Goal: Find specific page/section: Find specific page/section

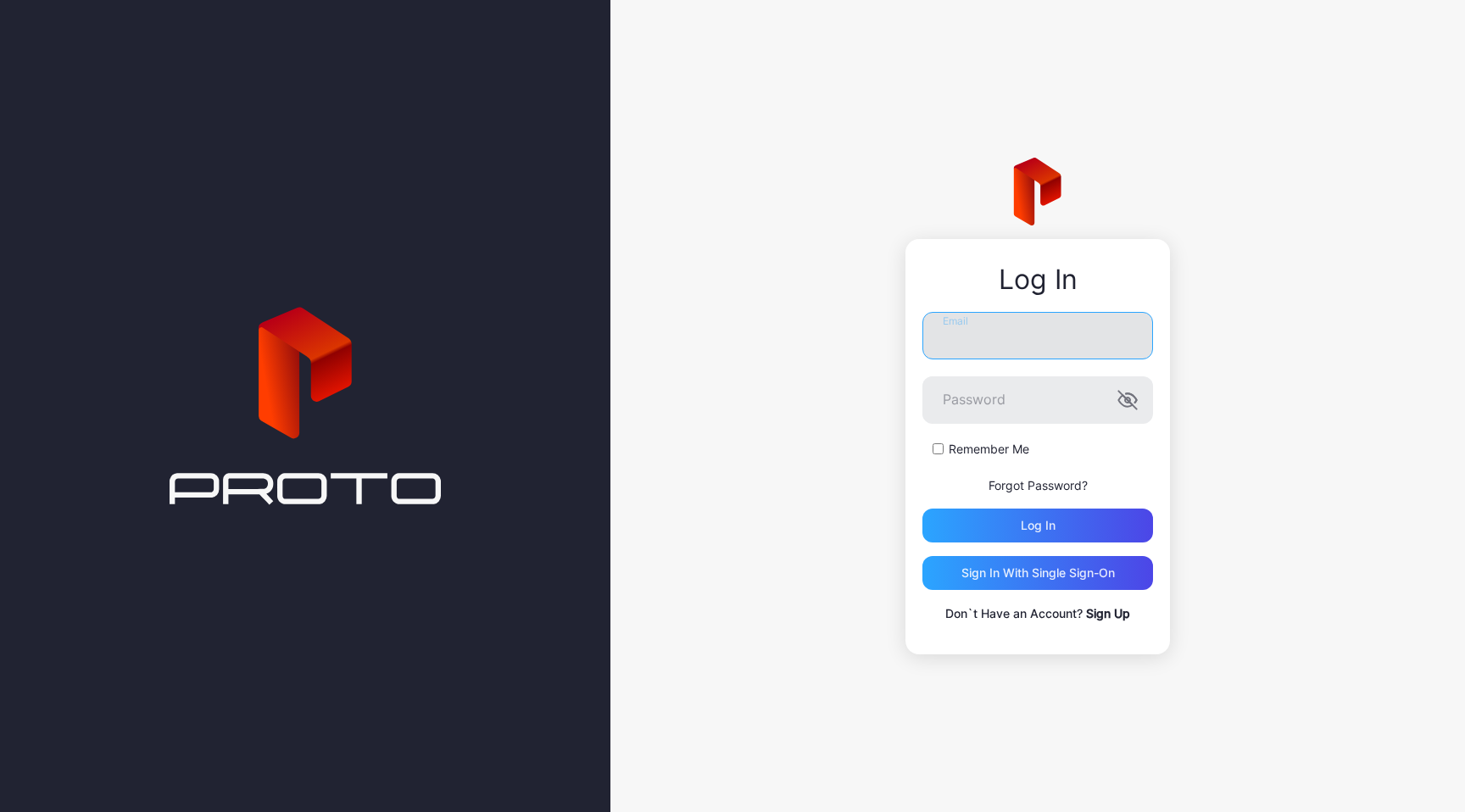
click at [1035, 350] on input "Email" at bounding box center [1037, 335] width 231 height 48
type input "**********"
click at [923, 509] on button "Log in" at bounding box center [1037, 525] width 231 height 34
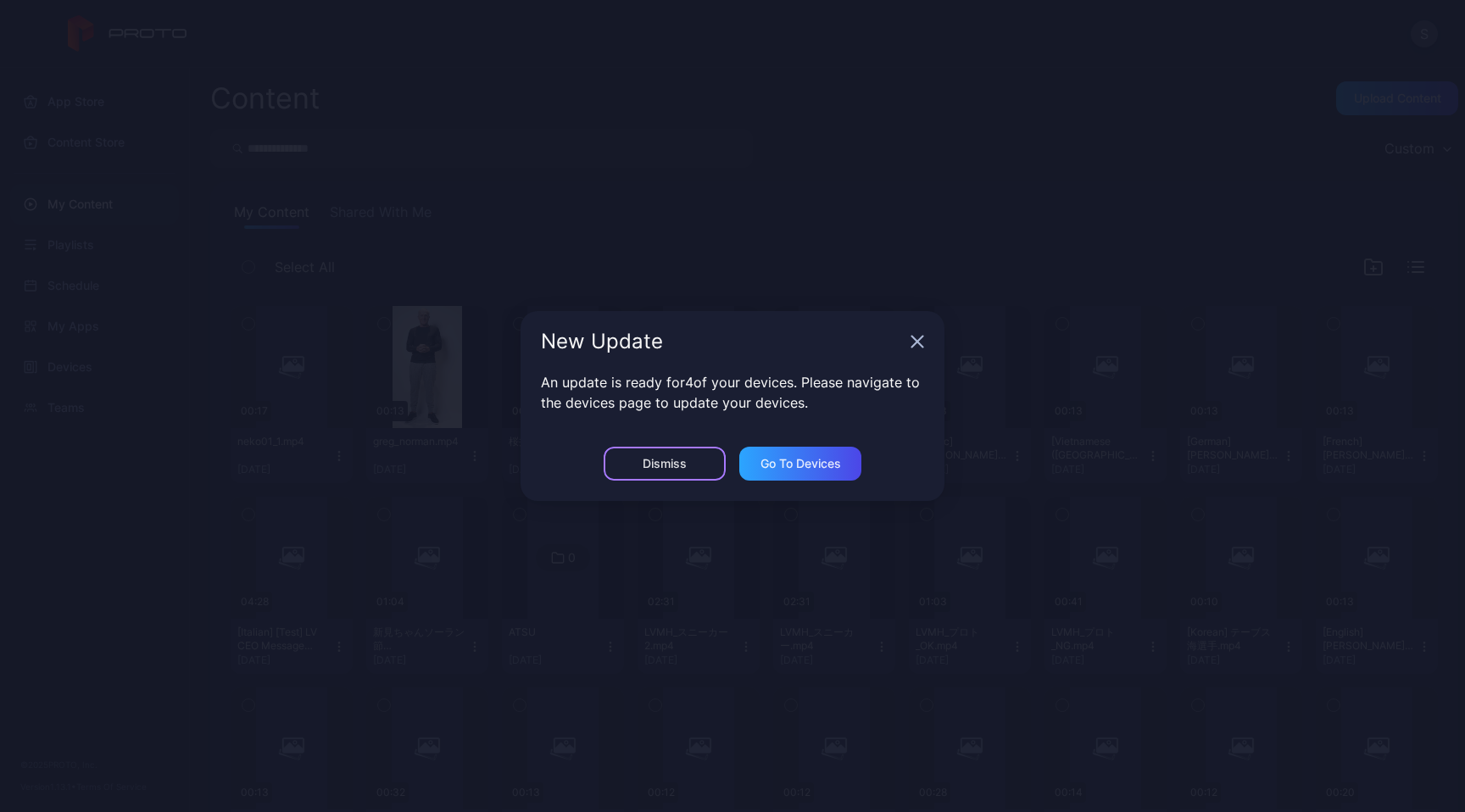
click at [669, 470] on div "Dismiss" at bounding box center [664, 463] width 44 height 14
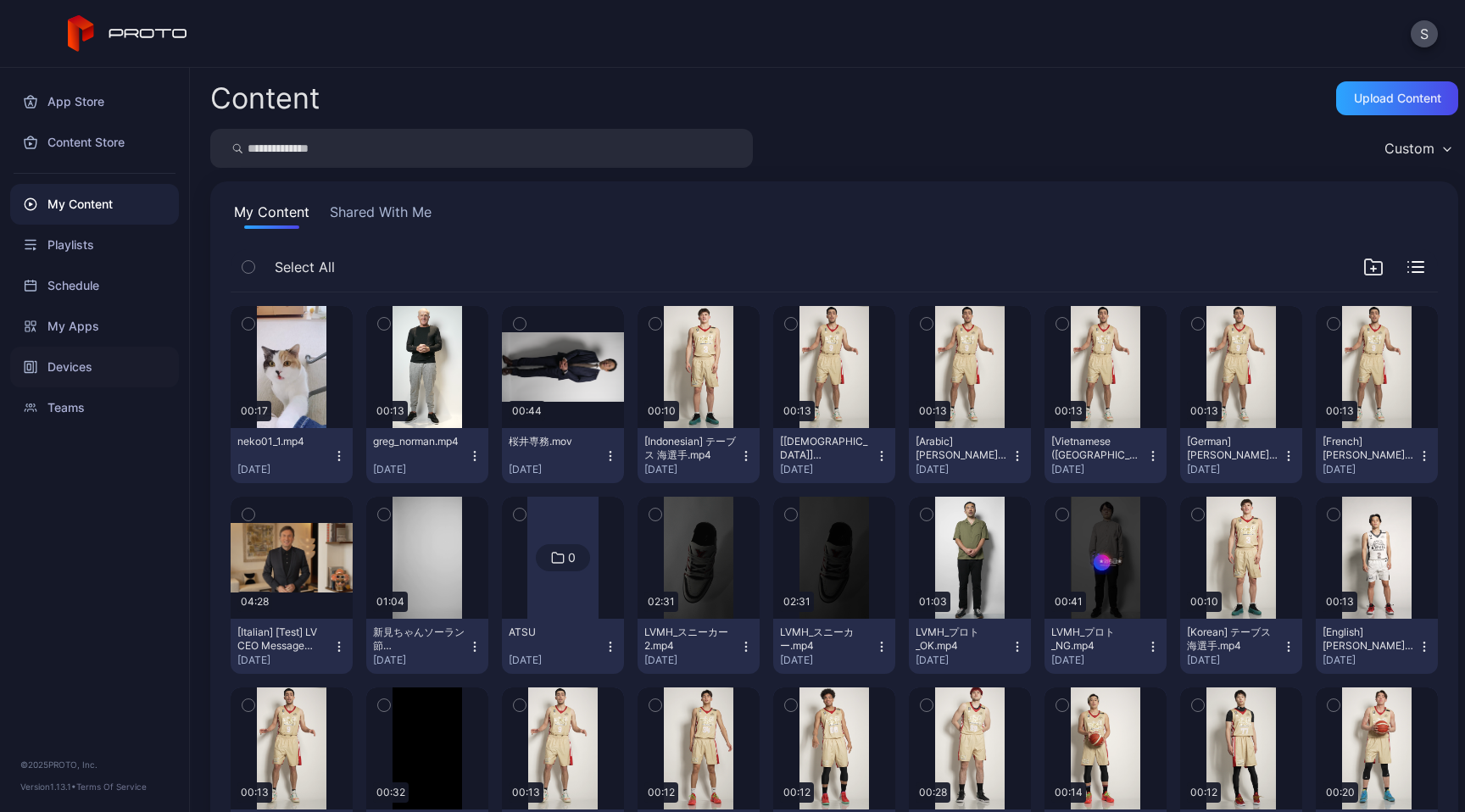
click at [94, 381] on div "Devices" at bounding box center [94, 367] width 169 height 41
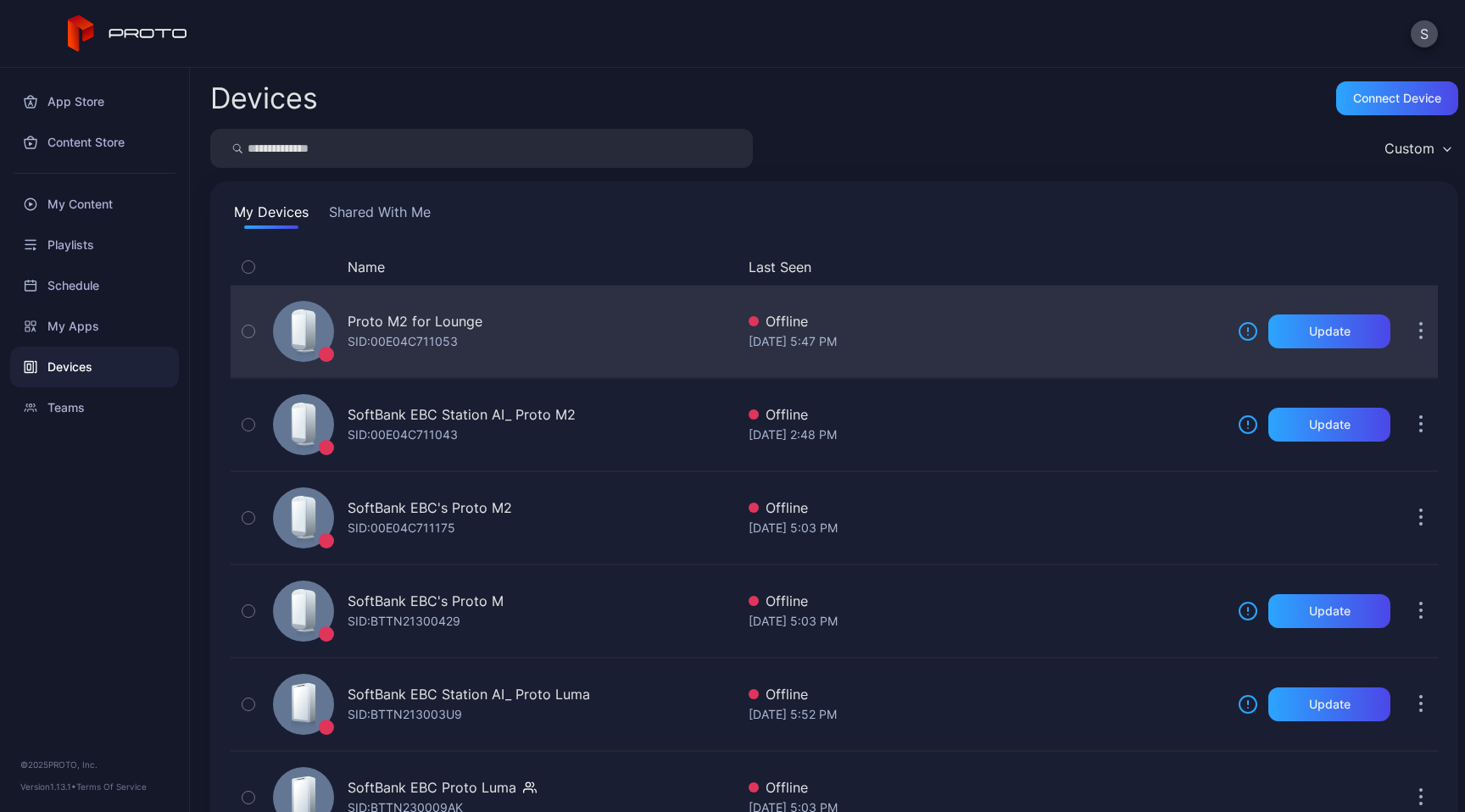
click at [580, 363] on div "Proto M2 for Lounge SID: 00E04C711053" at bounding box center [500, 331] width 469 height 85
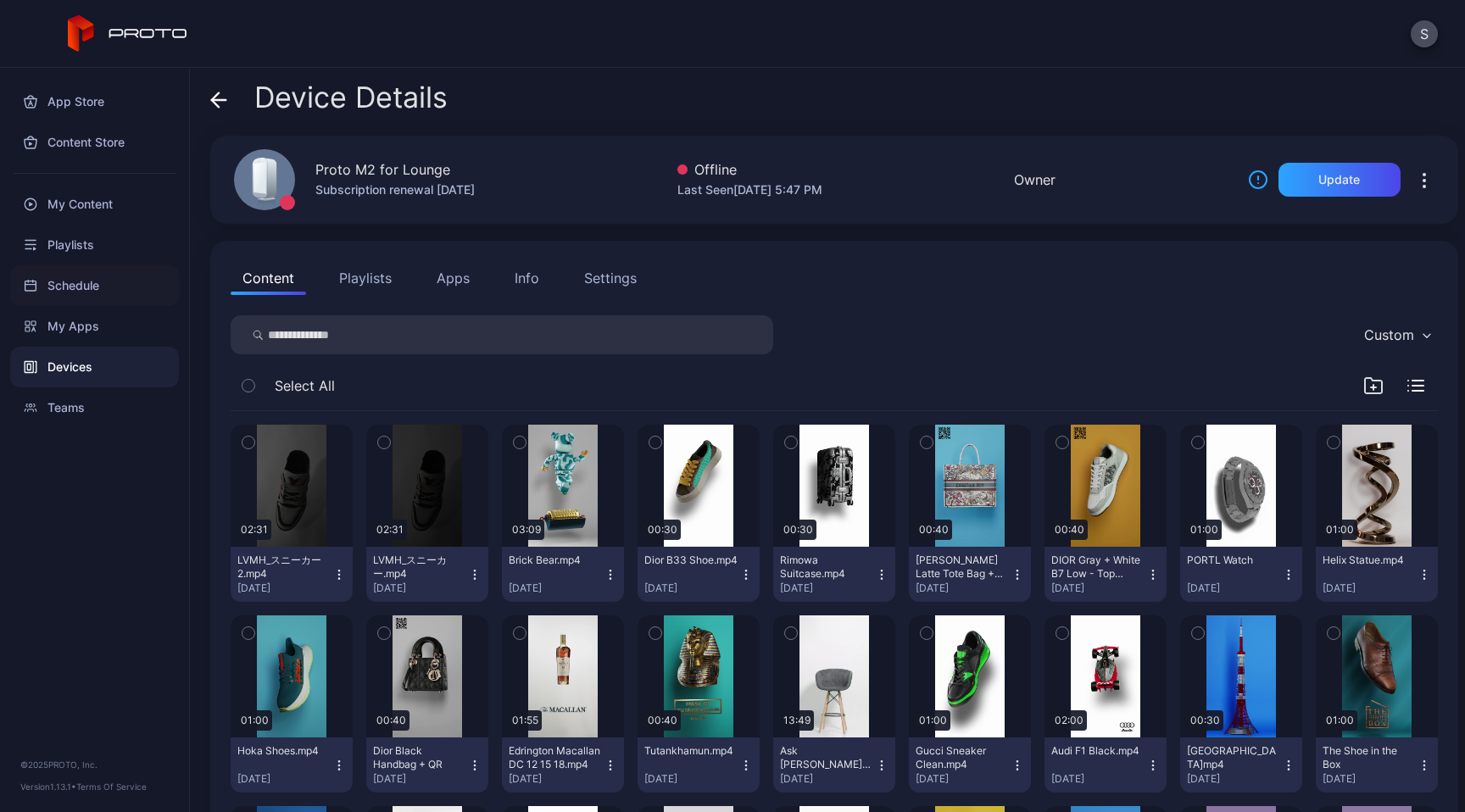
click at [92, 282] on div "Schedule" at bounding box center [94, 286] width 169 height 41
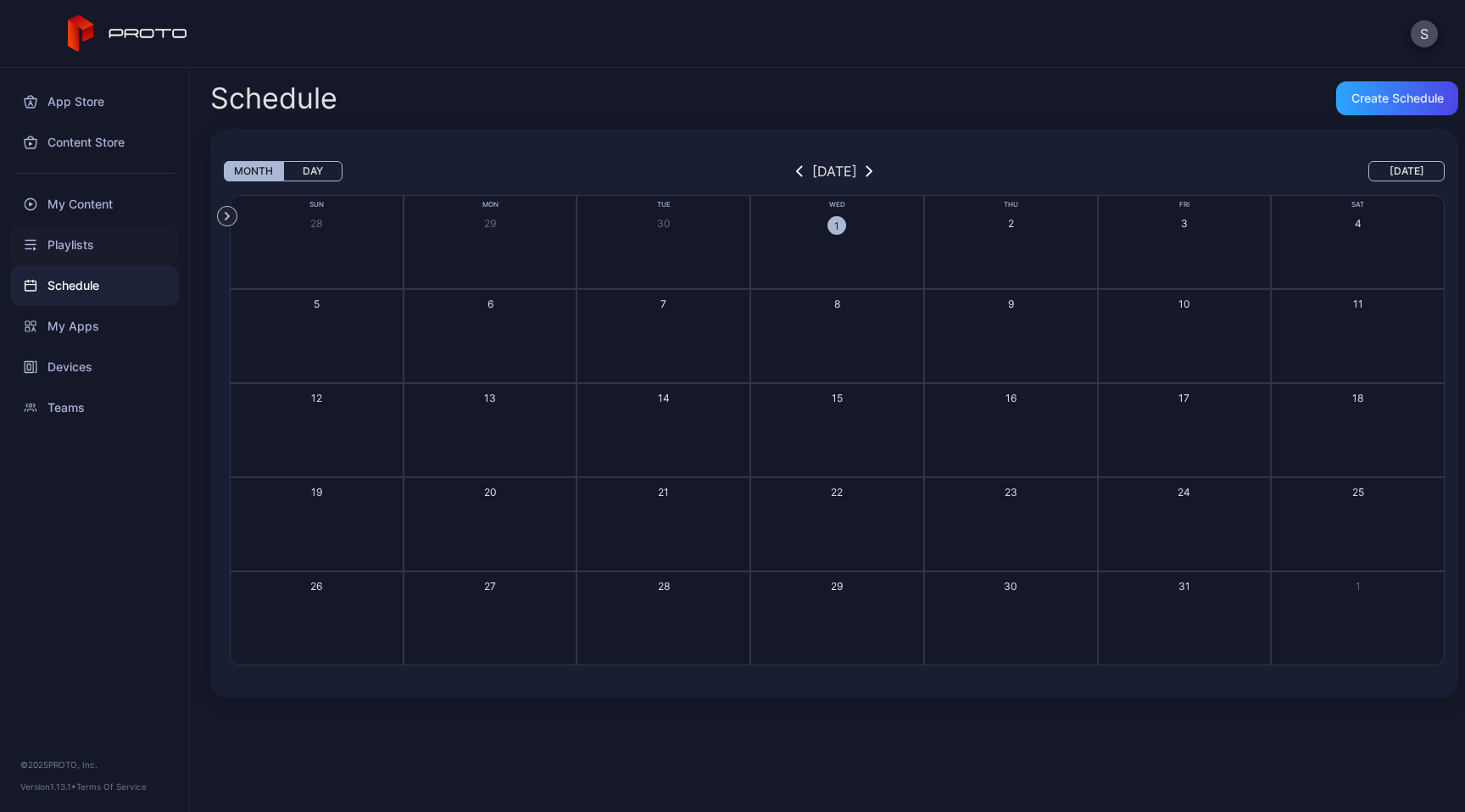
click at [92, 244] on div "Playlists" at bounding box center [94, 245] width 169 height 41
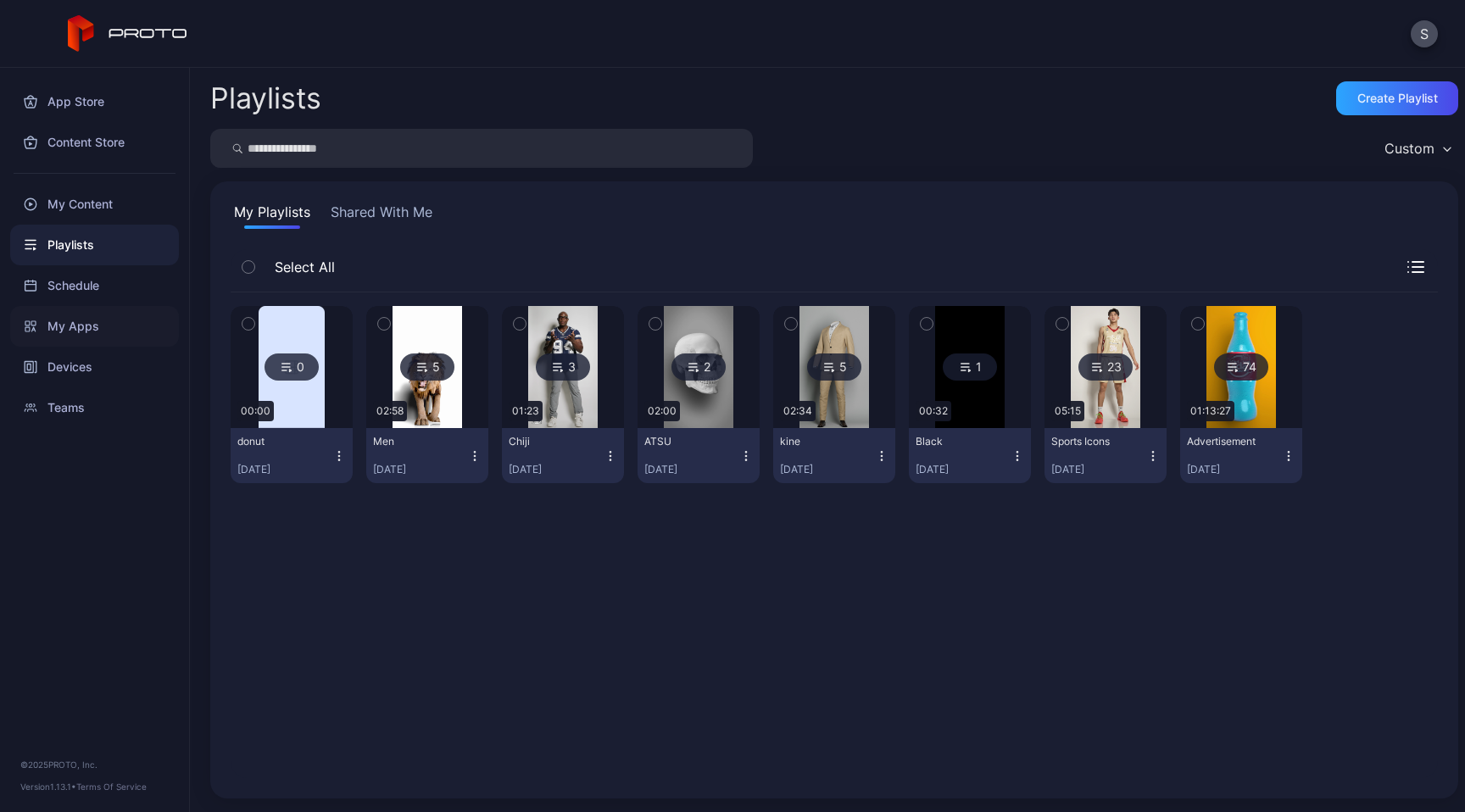
click at [88, 326] on div "My Apps" at bounding box center [94, 327] width 169 height 41
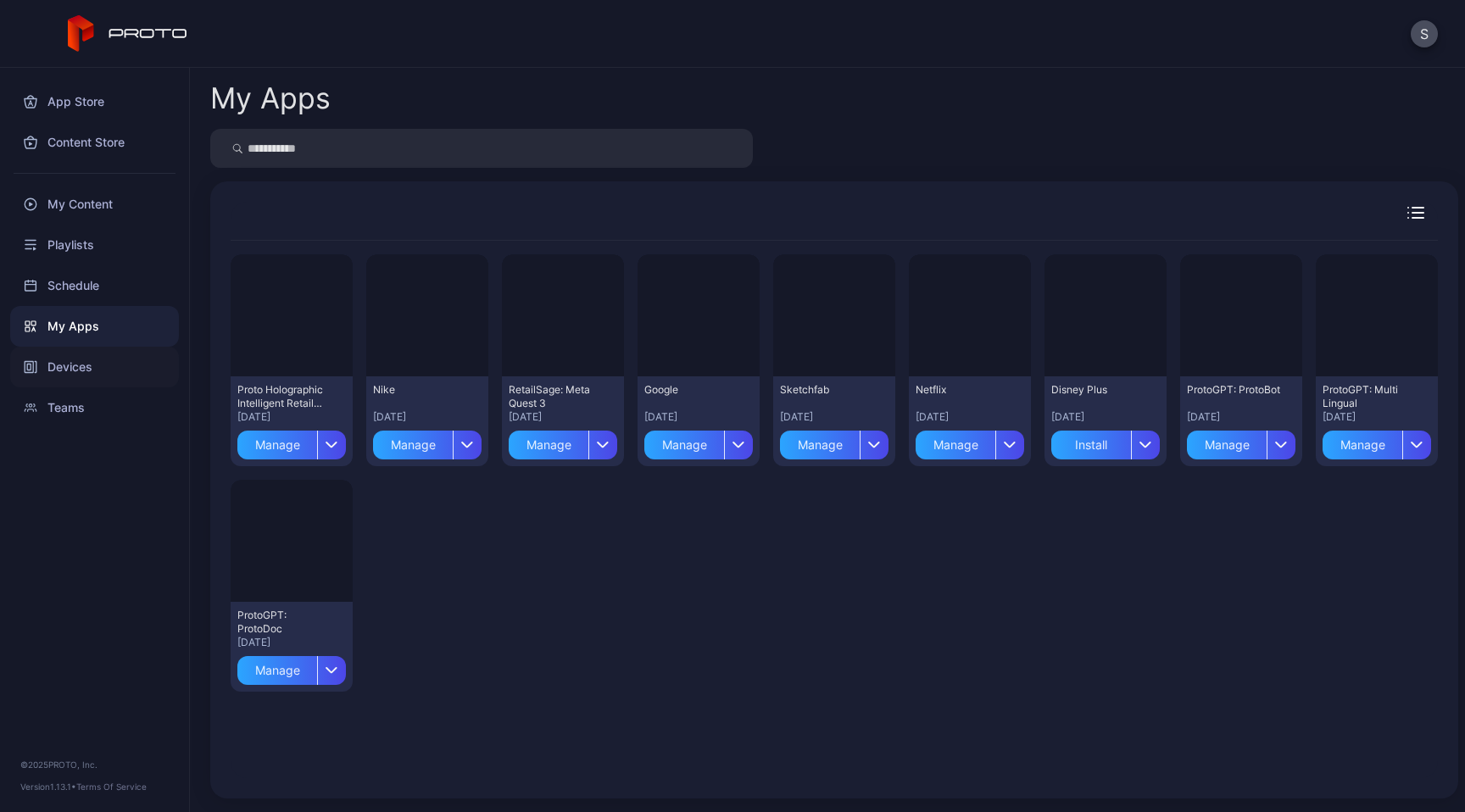
click at [91, 363] on div "Devices" at bounding box center [94, 367] width 169 height 41
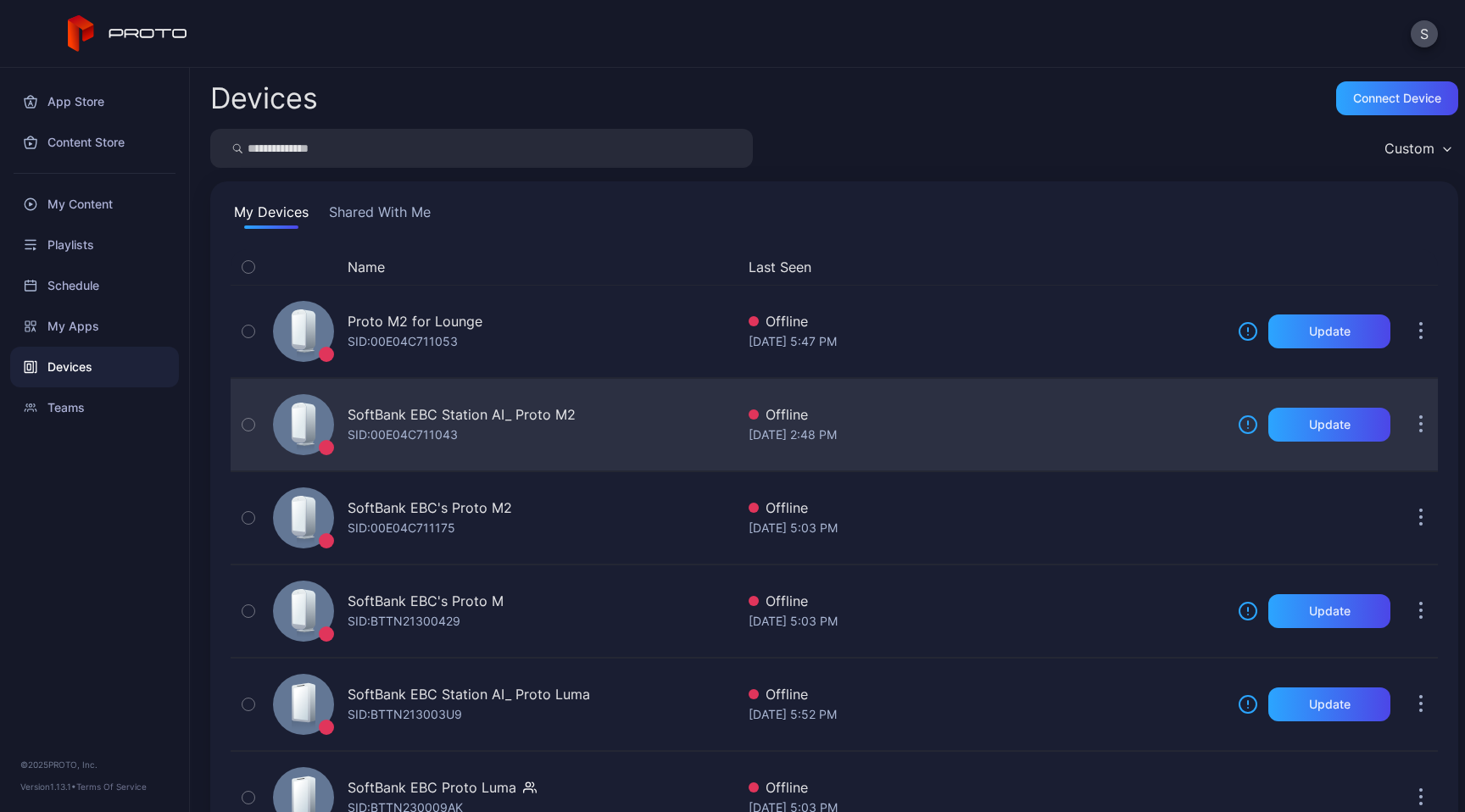
scroll to position [160, 0]
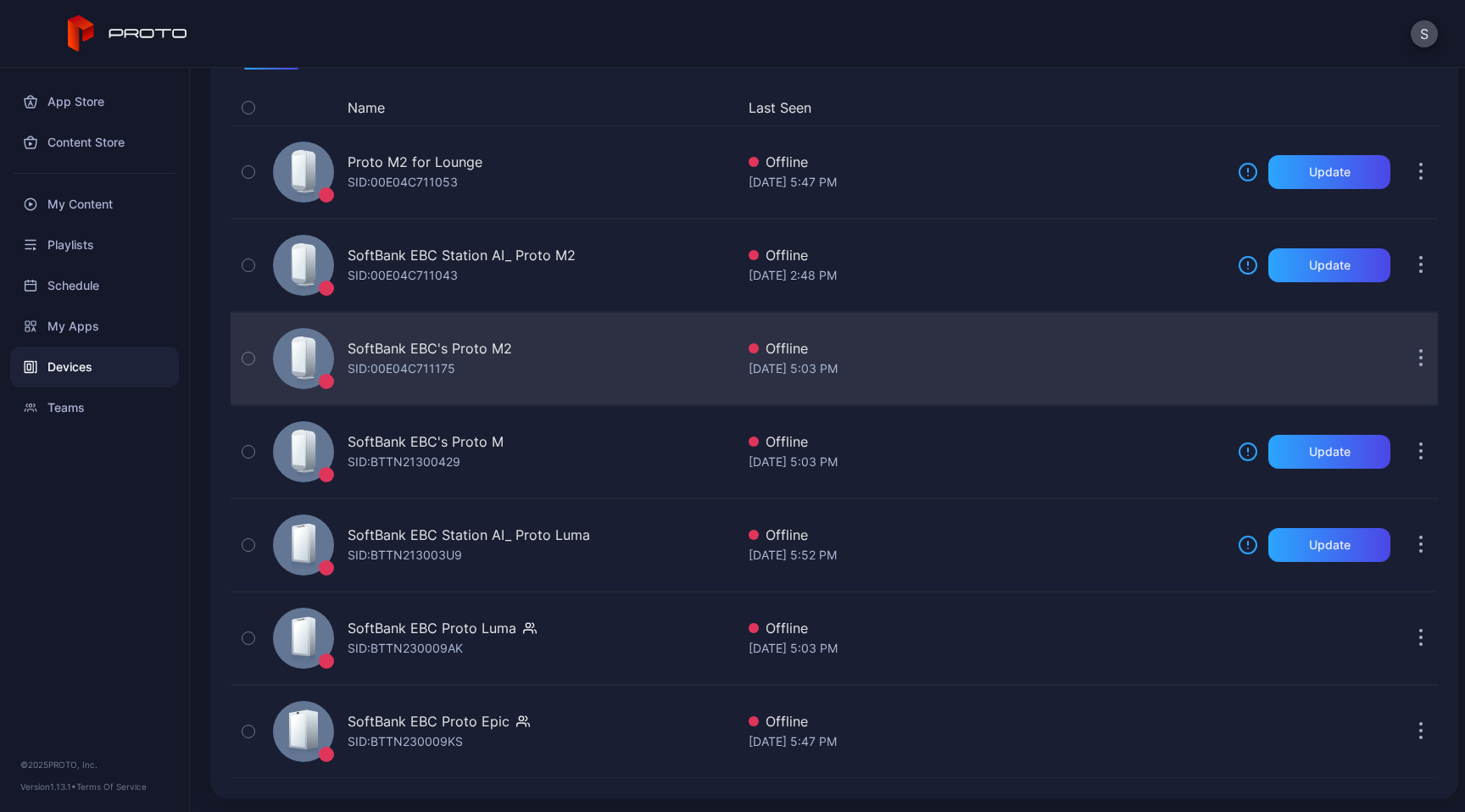
click at [1419, 362] on icon "button" at bounding box center [1421, 358] width 5 height 20
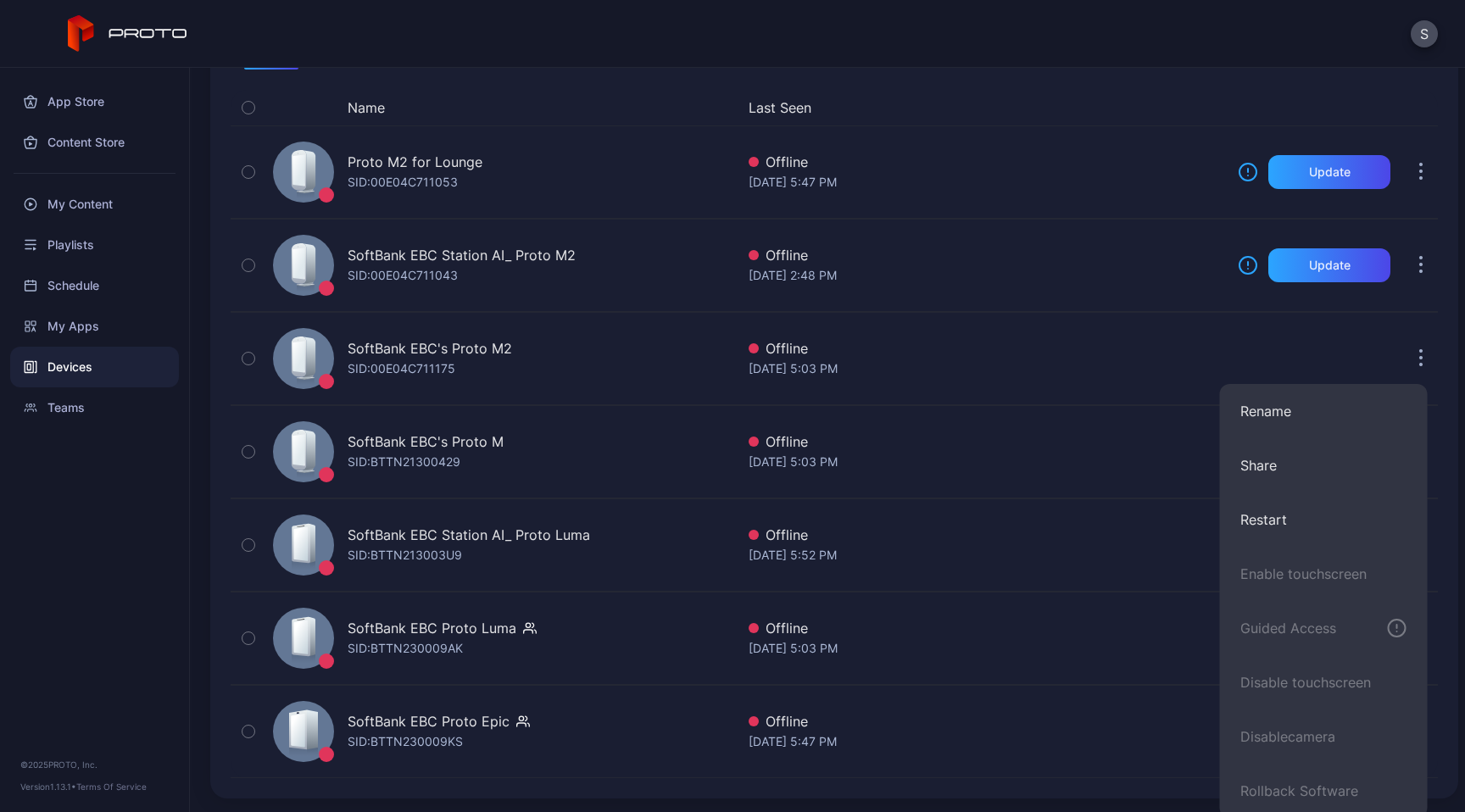
click at [45, 549] on div "App Store Content Store My Content Playlists Schedule My Apps Devices Teams © 2…" at bounding box center [94, 440] width 190 height 744
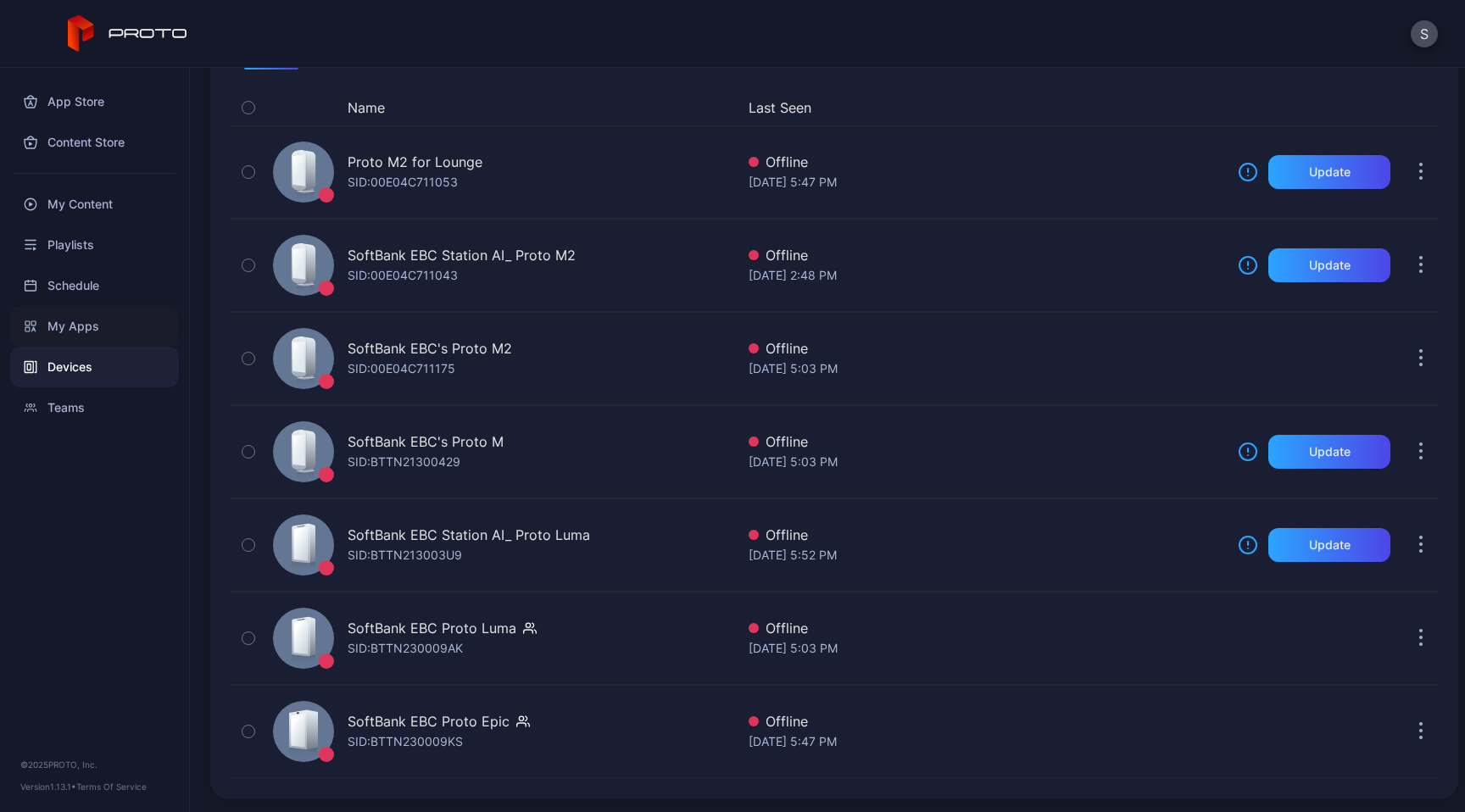
click at [101, 335] on div "My Apps" at bounding box center [94, 327] width 169 height 41
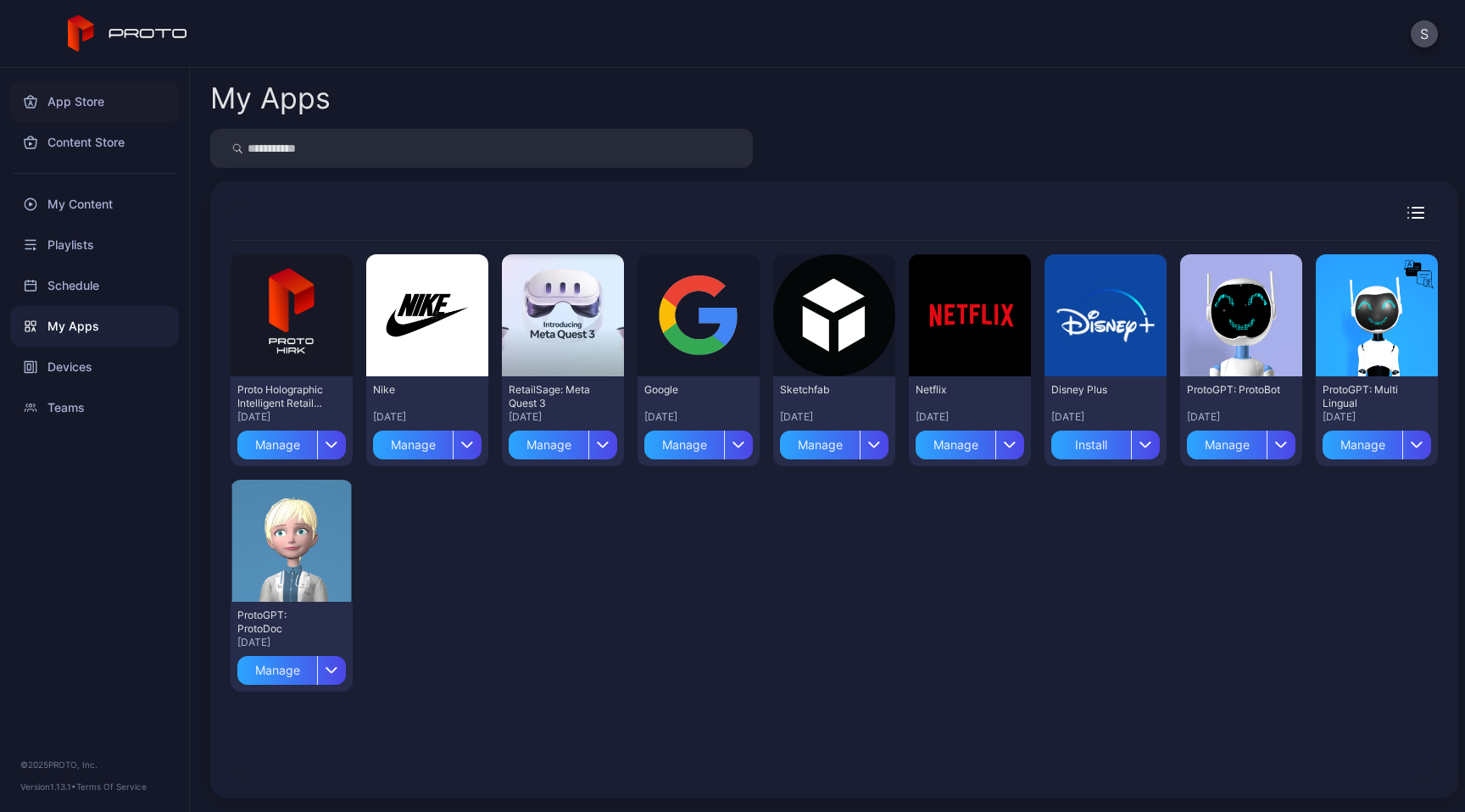
click at [65, 100] on div "App Store" at bounding box center [94, 102] width 169 height 41
